Goal: Task Accomplishment & Management: Use online tool/utility

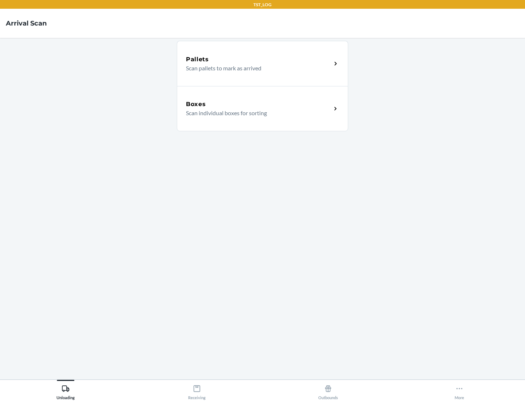
click at [259, 104] on div "Boxes" at bounding box center [259, 104] width 146 height 9
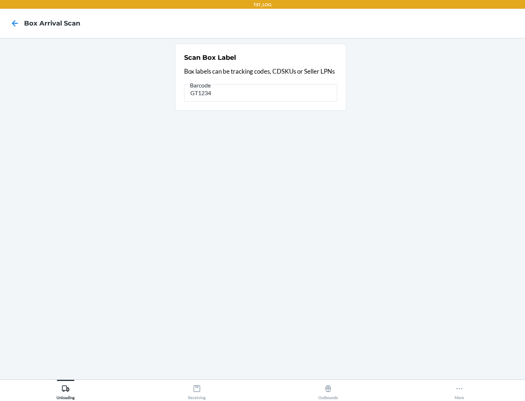
type input "GT1234"
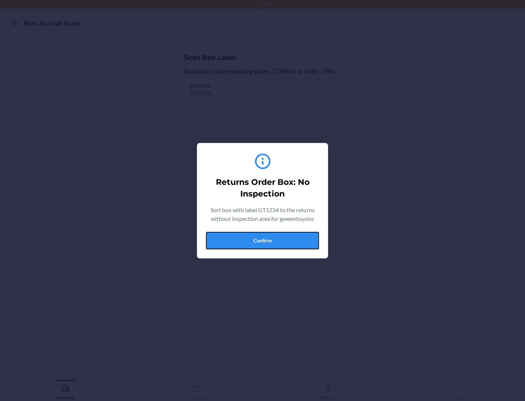
click at [263, 240] on button "Confirm" at bounding box center [262, 241] width 113 height 18
